Goal: Use online tool/utility: Utilize a website feature to perform a specific function

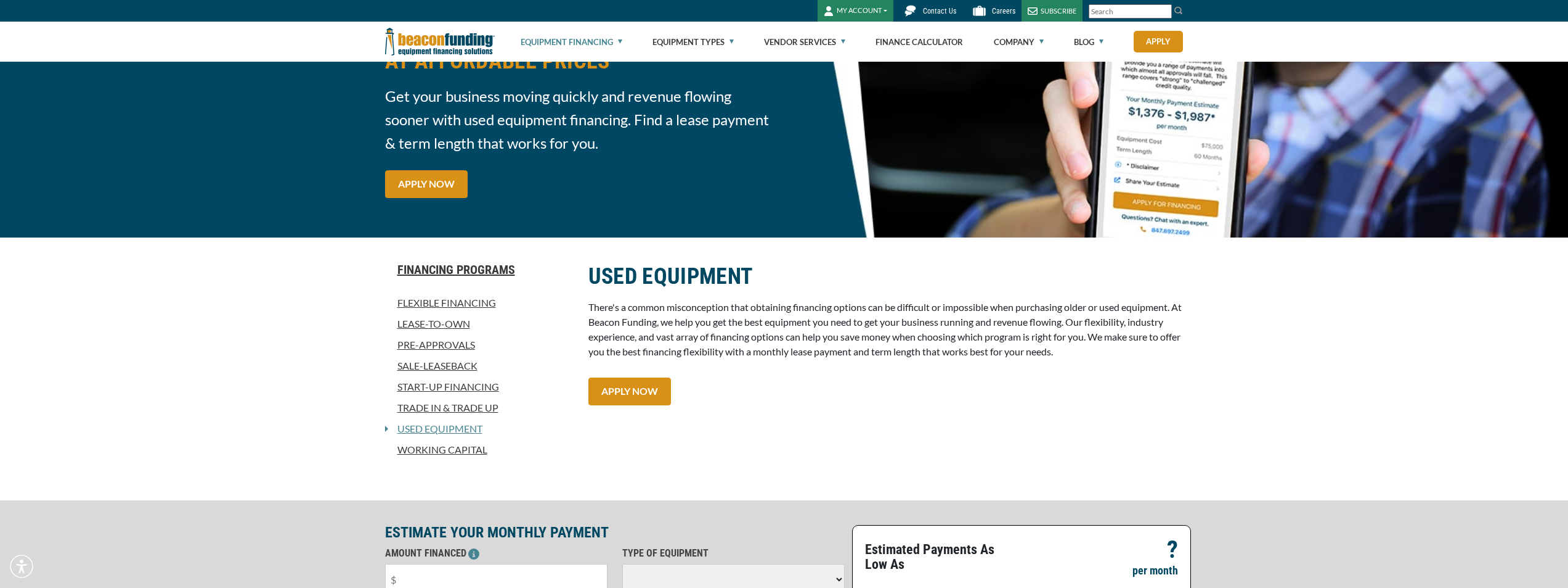
scroll to position [124, 0]
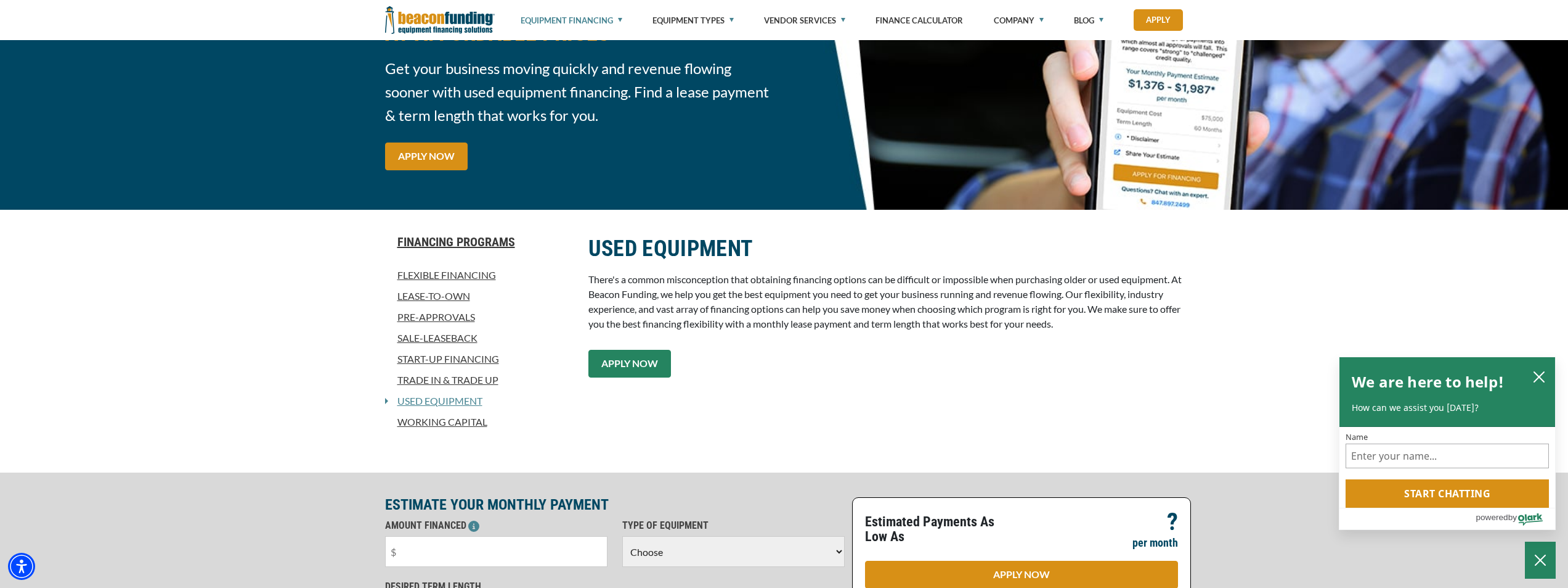
click at [619, 371] on link "APPLY NOW" at bounding box center [630, 364] width 83 height 28
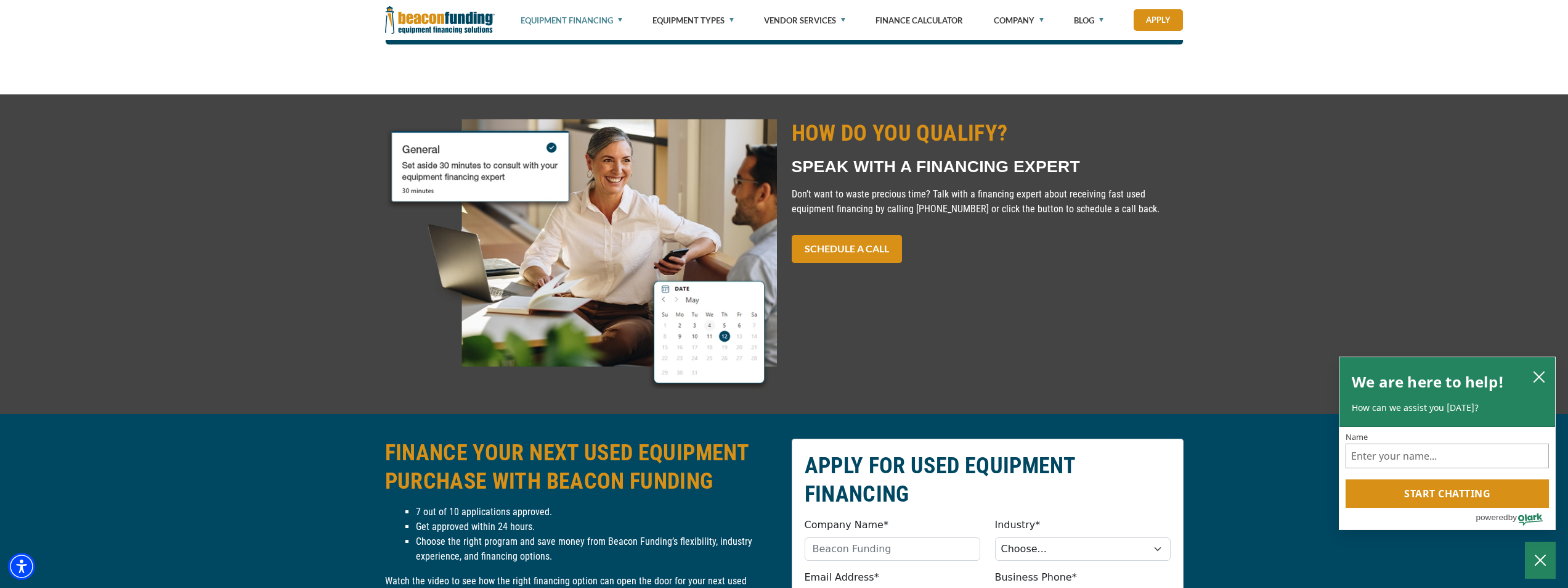
scroll to position [971, 0]
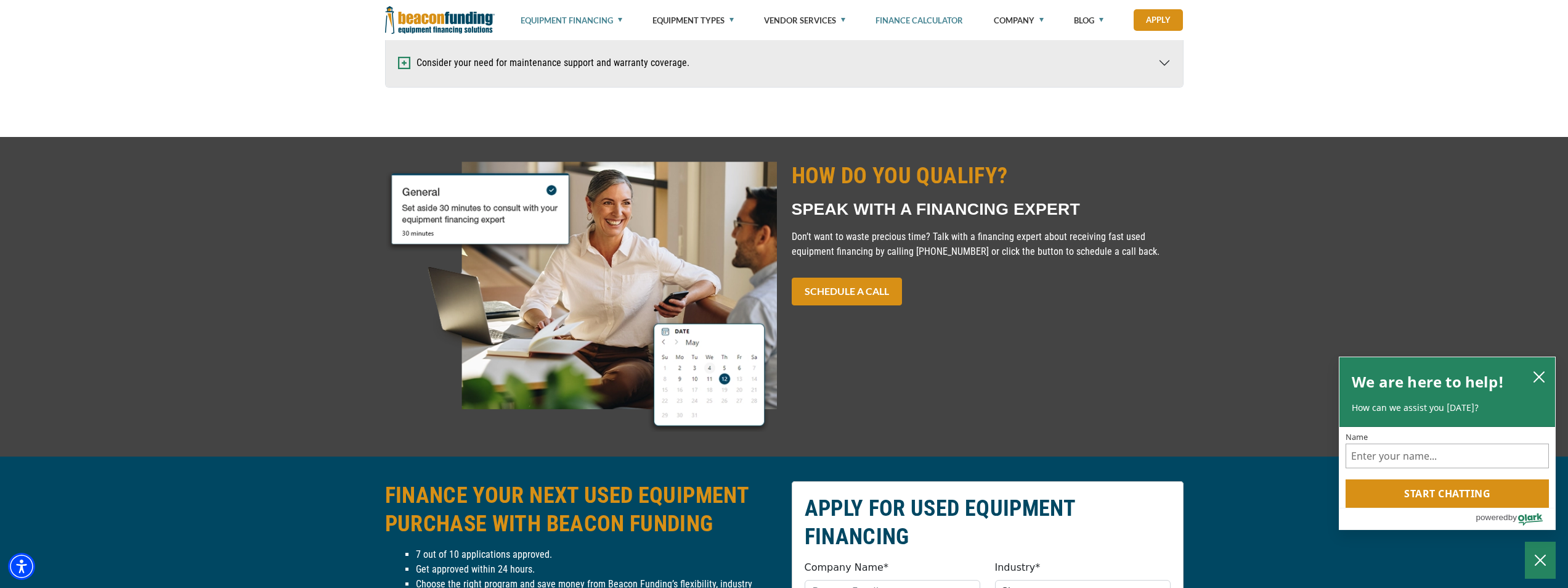
click at [915, 22] on link "Finance Calculator" at bounding box center [919, 20] width 88 height 41
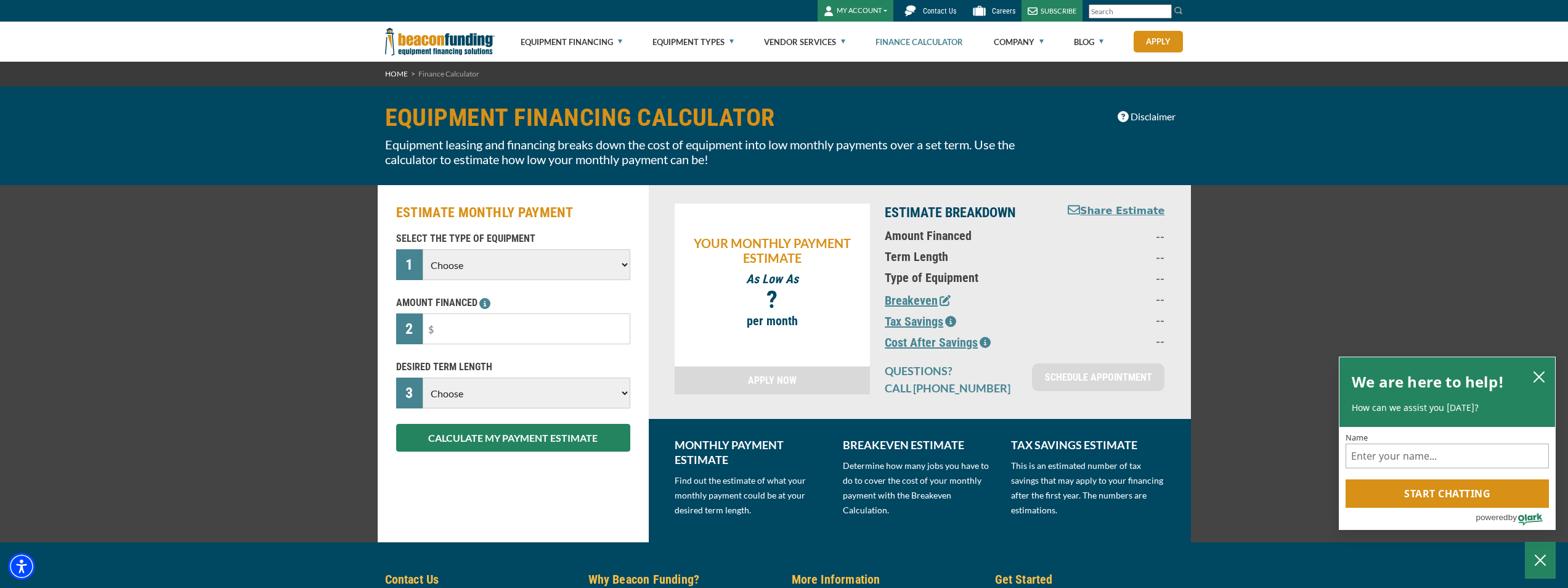
click at [538, 259] on select "Choose Backhoe Boom/Bucket Truck Chipper Commercial Mower Crane DTG/DTF Printin…" at bounding box center [526, 264] width 207 height 30
select select "23"
click at [422, 249] on select "Choose Backhoe Boom/Bucket Truck Chipper Commercial Mower Crane DTG/DTF Printin…" at bounding box center [526, 264] width 207 height 30
click at [580, 326] on input "text" at bounding box center [526, 328] width 207 height 30
type input "$0"
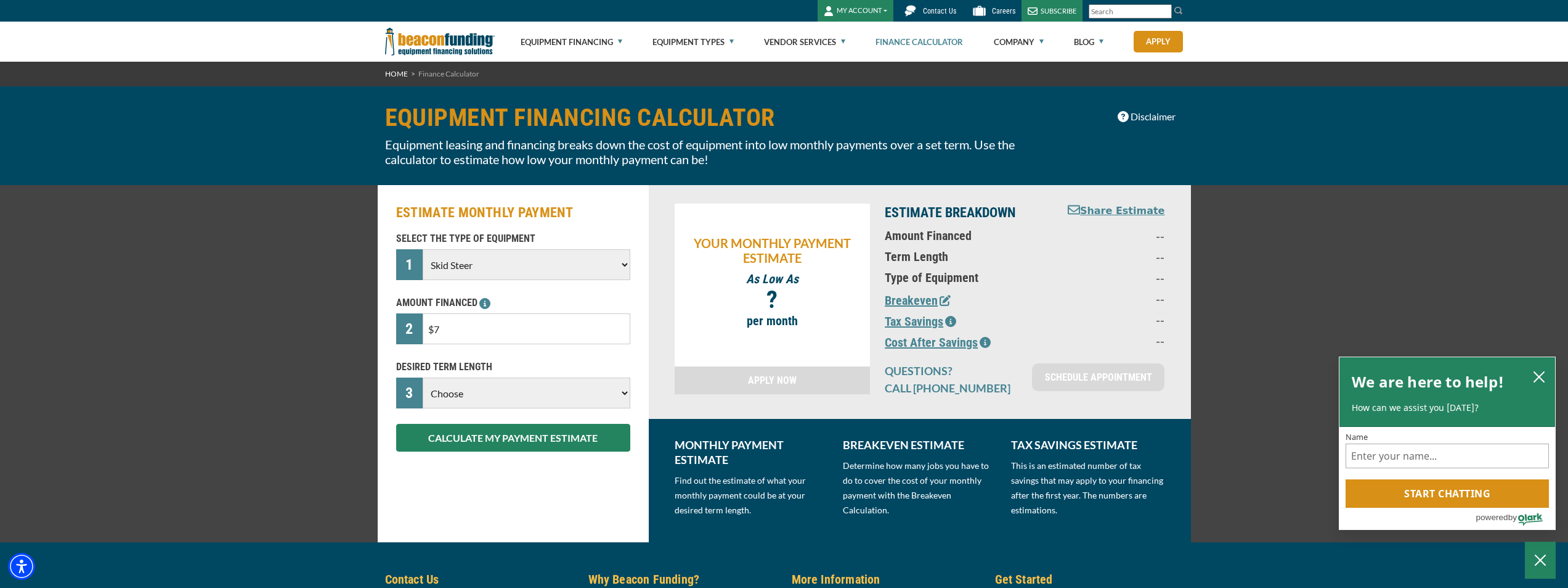
type input "$0"
click at [580, 326] on input "$0" at bounding box center [526, 328] width 207 height 30
click at [564, 313] on input "$0" at bounding box center [526, 328] width 207 height 30
click at [558, 287] on div "SELECT THE TYPE OF EQUIPMENT 1 Choose Backhoe Boom/Bucket Truck Chipper Commerc…" at bounding box center [514, 342] width 249 height 221
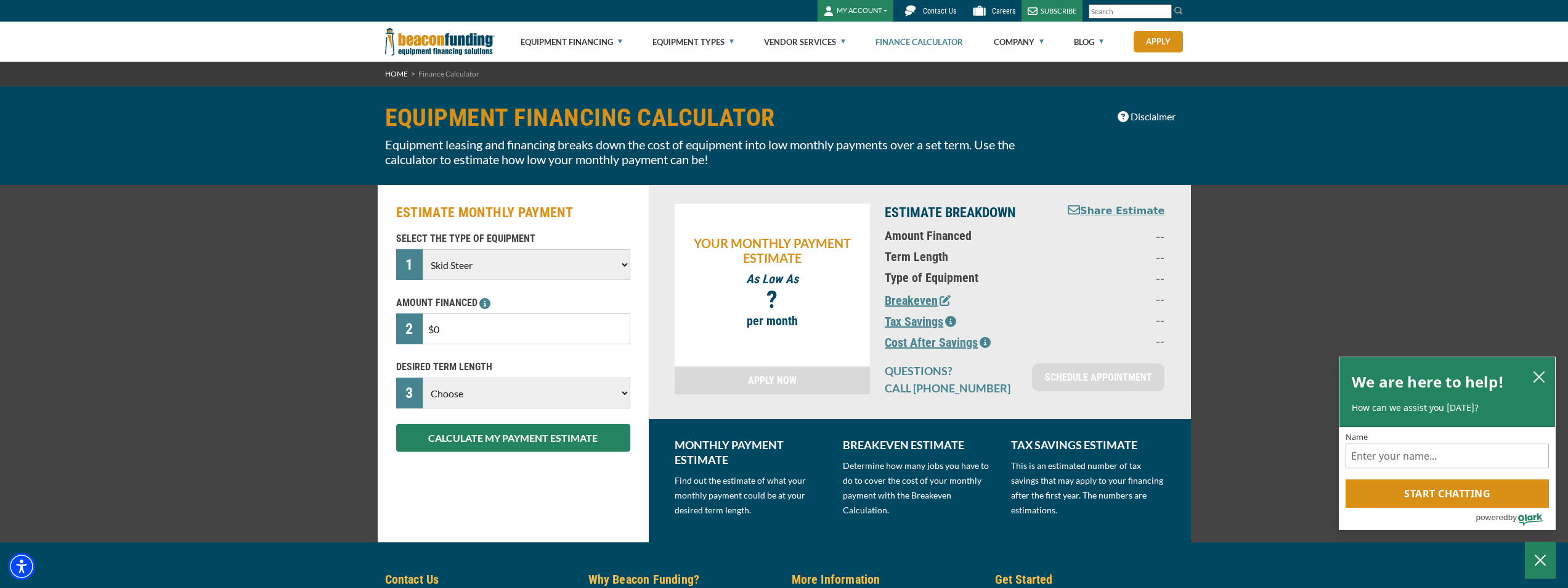
click at [446, 316] on input "$0" at bounding box center [526, 328] width 207 height 30
type input "$5"
click at [607, 392] on div "DESIRED TERM LENGTH 3 Choose 36 Months 48 Months 60 Months Please choose the De…" at bounding box center [514, 383] width 249 height 49
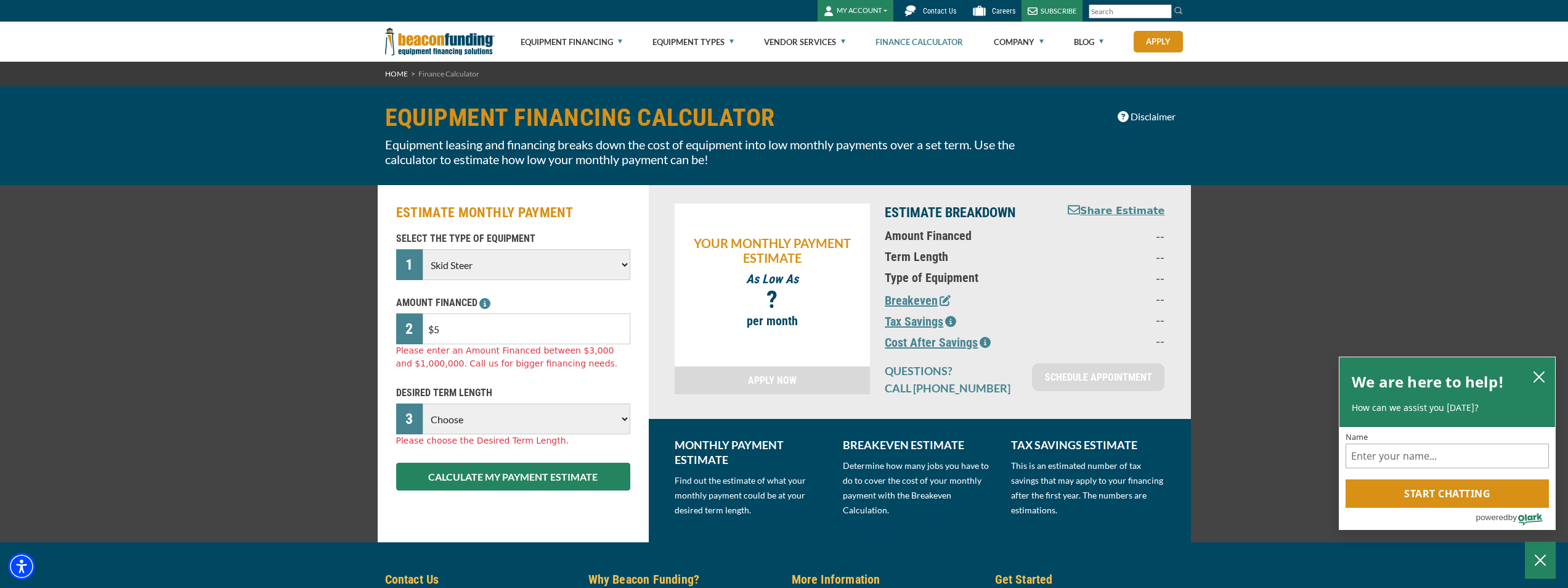
select select "36"
click at [422, 403] on select "Choose 36 Months 48 Months 60 Months" at bounding box center [526, 418] width 207 height 30
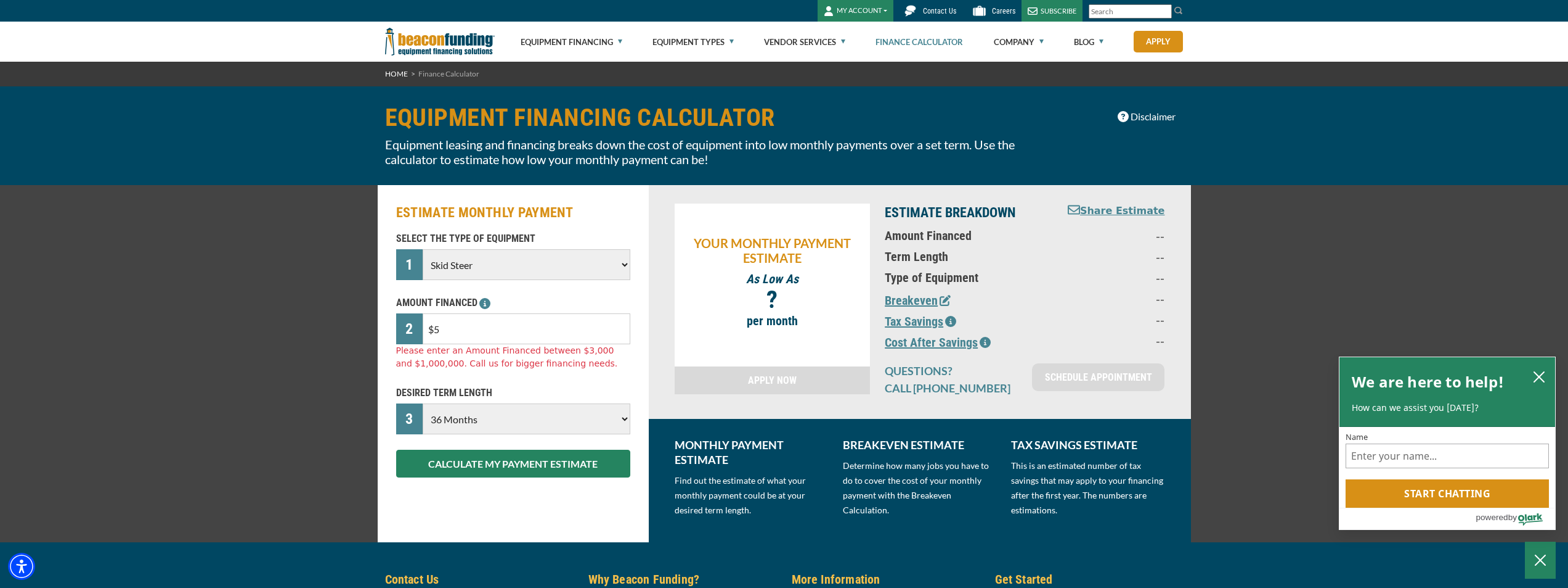
click at [439, 333] on input "$5" at bounding box center [526, 328] width 207 height 30
type input "$0"
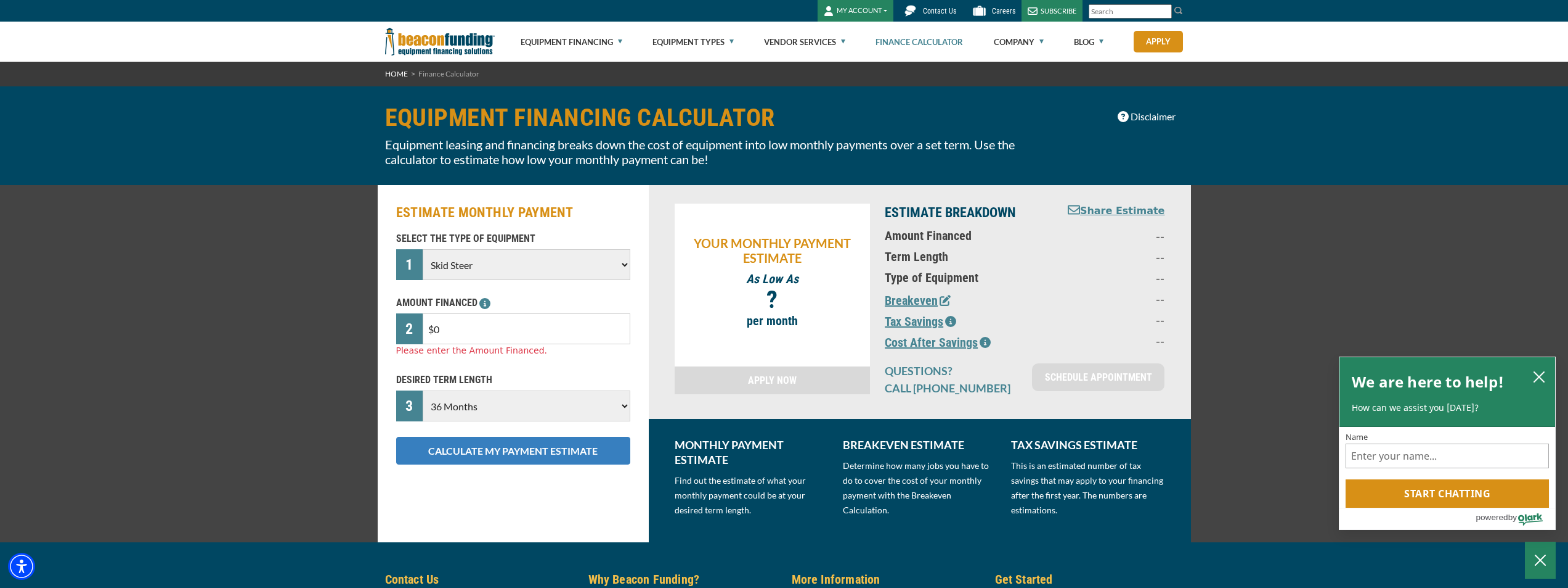
click at [512, 466] on div "ESTIMATE MONTHLY PAYMENT SELECT THE TYPE OF EQUIPMENT 1 Choose Backhoe Boom/Buc…" at bounding box center [514, 363] width 271 height 357
